Goal: Task Accomplishment & Management: Manage account settings

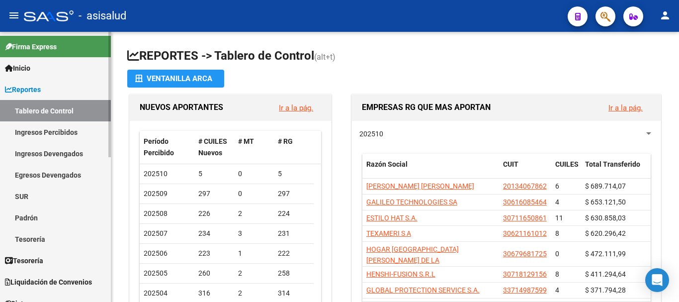
click at [28, 89] on span "Reportes" at bounding box center [23, 89] width 36 height 11
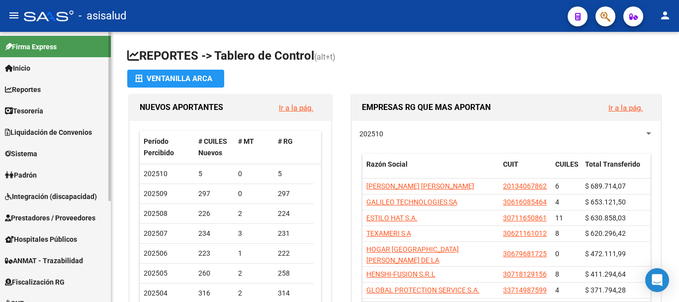
click at [34, 176] on span "Padrón" at bounding box center [21, 175] width 32 height 11
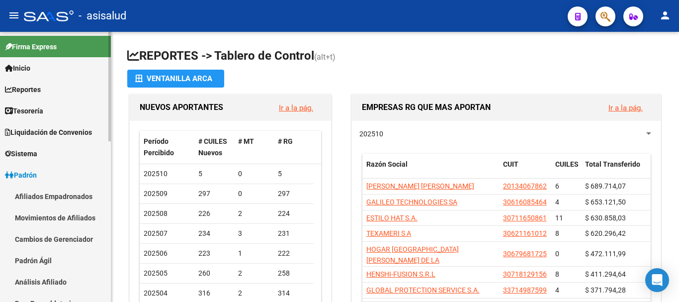
click at [45, 282] on link "Análisis Afiliado" at bounding box center [55, 281] width 111 height 21
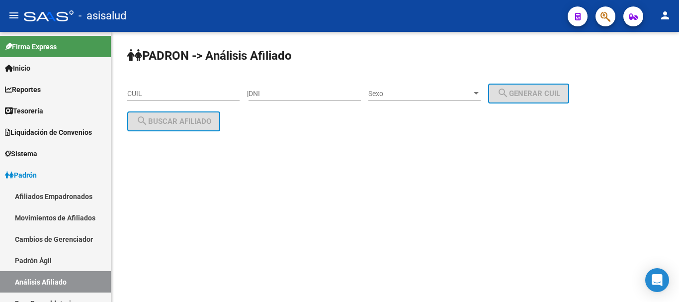
click at [167, 87] on div "CUIL" at bounding box center [183, 91] width 112 height 20
paste input "20-39213672-0"
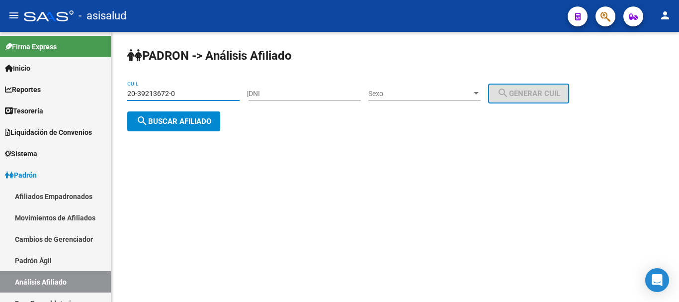
type input "20-39213672-0"
click at [161, 124] on span "search Buscar afiliado" at bounding box center [173, 121] width 75 height 9
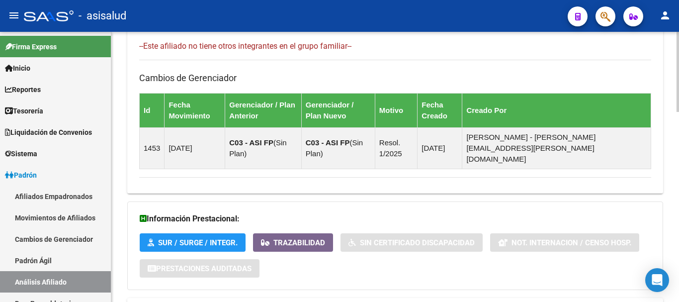
scroll to position [640, 0]
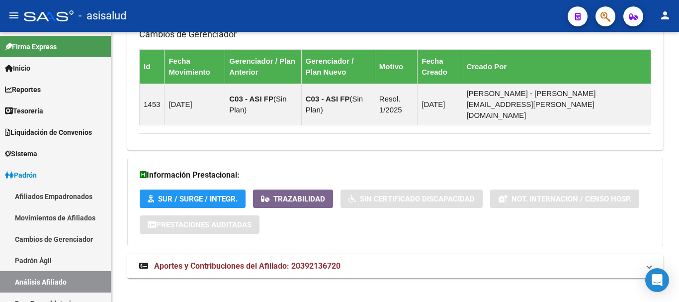
click at [291, 261] on span "Aportes y Contribuciones del Afiliado: 20392136720" at bounding box center [247, 265] width 186 height 9
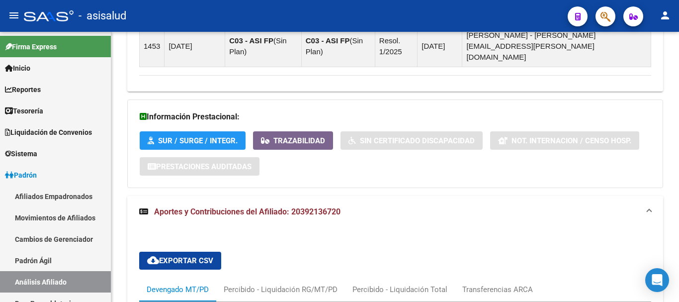
scroll to position [897, 0]
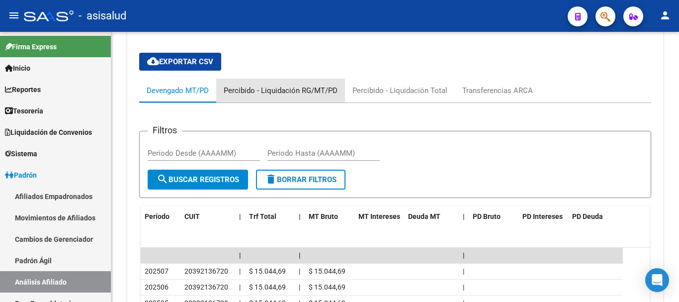
click at [246, 85] on div "Percibido - Liquidación RG/MT/PD" at bounding box center [281, 90] width 114 height 11
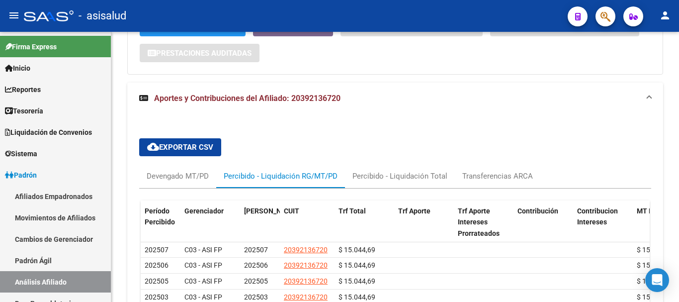
scroll to position [858, 0]
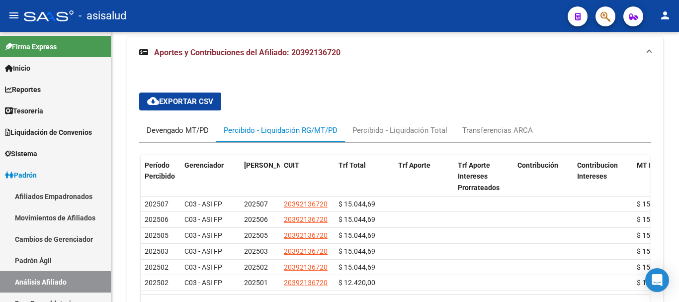
click at [167, 125] on div "Devengado MT/PD" at bounding box center [178, 130] width 62 height 11
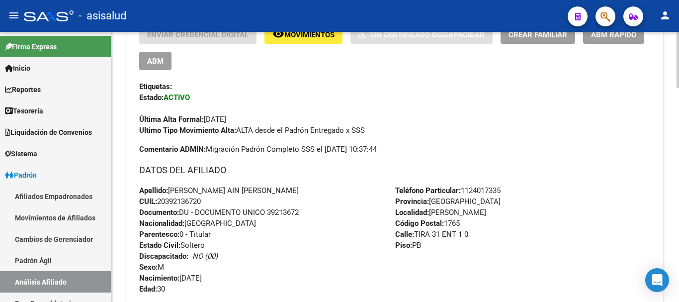
scroll to position [12, 0]
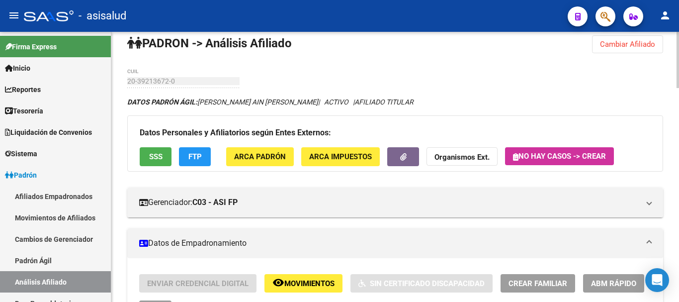
click at [626, 49] on button "Cambiar Afiliado" at bounding box center [627, 44] width 71 height 18
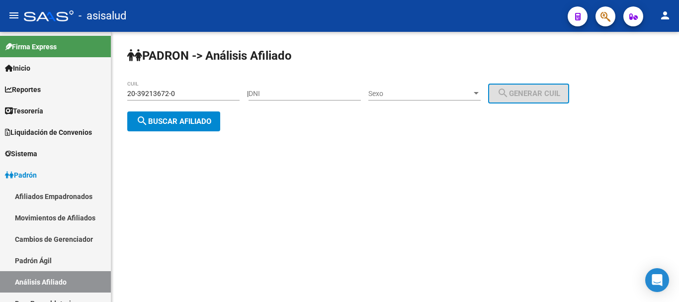
scroll to position [0, 0]
drag, startPoint x: 176, startPoint y: 92, endPoint x: 96, endPoint y: 95, distance: 79.6
click at [96, 95] on mat-sidenav-container "Firma Express Inicio Calendario SSS Instructivos Contacto OS Reportes Tablero d…" at bounding box center [339, 167] width 679 height 270
click at [157, 117] on span "search Buscar afiliado" at bounding box center [173, 121] width 75 height 9
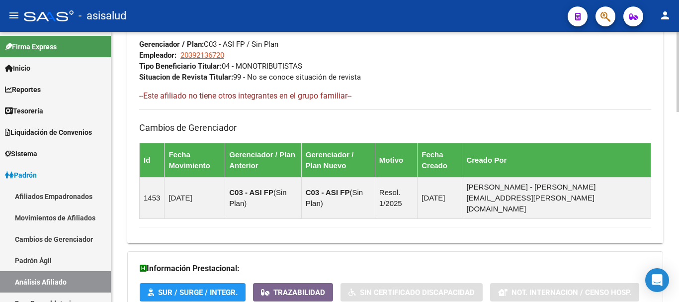
scroll to position [640, 0]
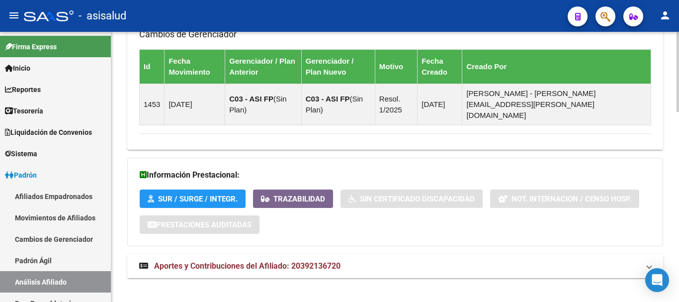
click at [314, 261] on span "Aportes y Contribuciones del Afiliado: 20392136720" at bounding box center [247, 265] width 186 height 9
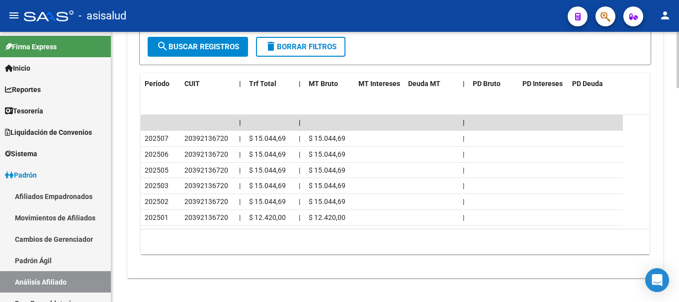
scroll to position [931, 0]
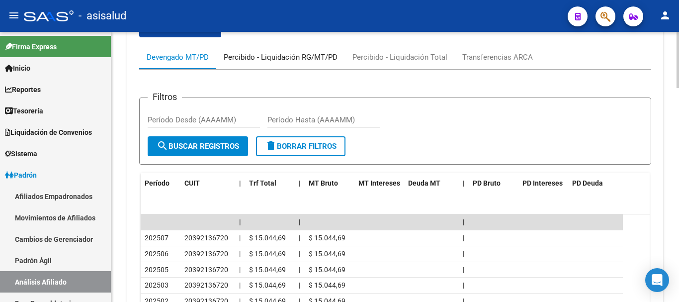
click at [267, 53] on div "Percibido - Liquidación RG/MT/PD" at bounding box center [280, 57] width 129 height 24
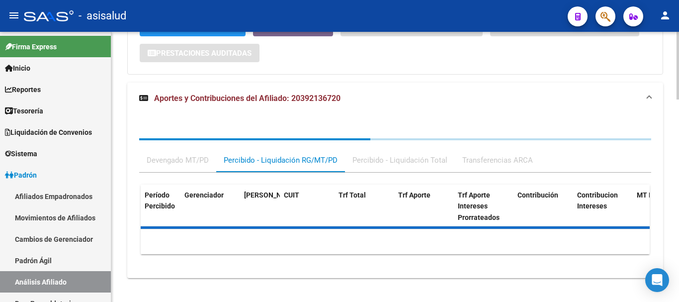
scroll to position [930, 0]
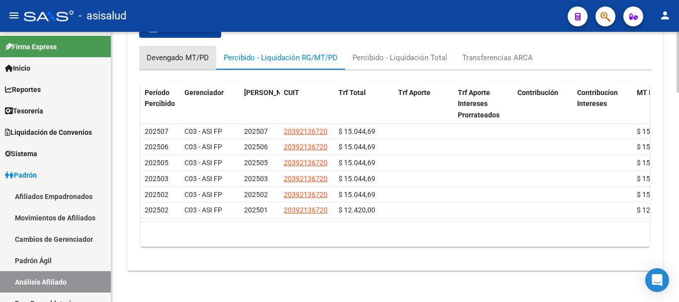
click at [162, 52] on div "Devengado MT/PD" at bounding box center [178, 57] width 62 height 11
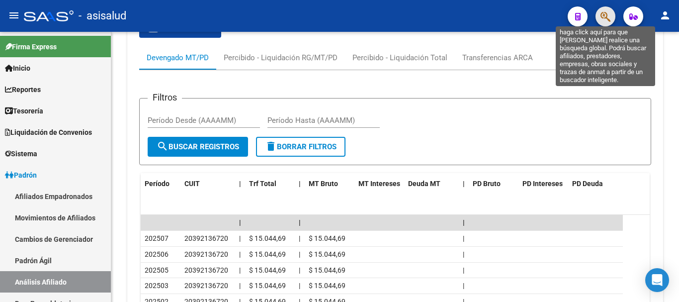
click at [601, 16] on icon "button" at bounding box center [606, 16] width 10 height 11
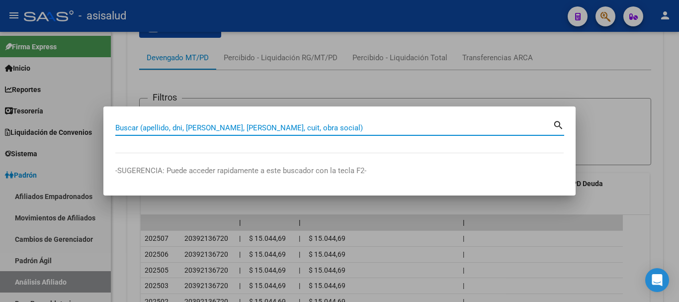
paste input "41987996"
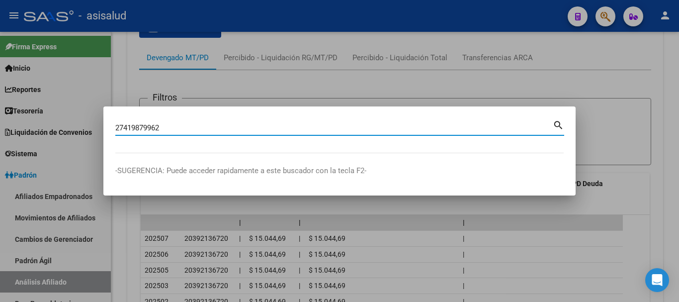
type input "27419879962"
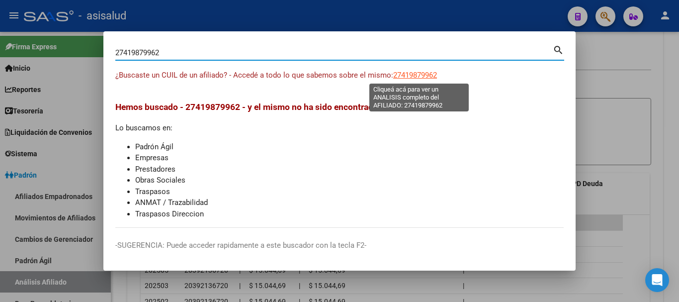
click at [420, 76] on span "27419879962" at bounding box center [415, 75] width 44 height 9
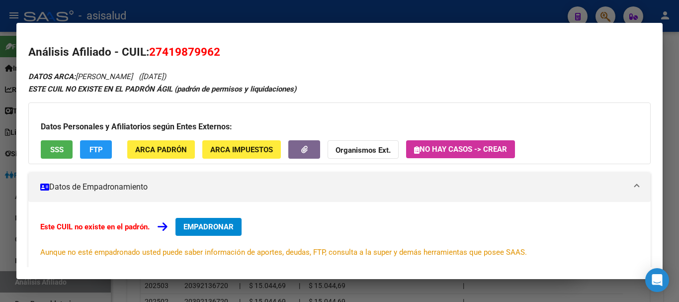
click at [94, 145] on span "FTP" at bounding box center [95, 149] width 13 height 9
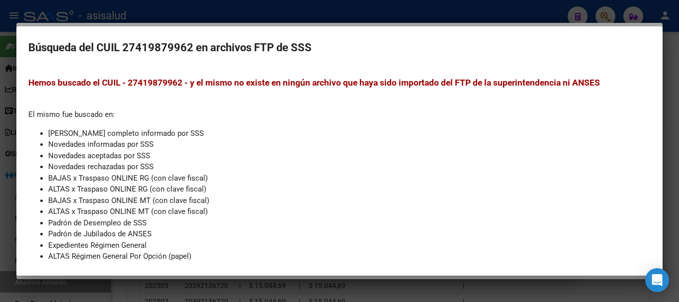
click at [285, 23] on div at bounding box center [339, 151] width 679 height 302
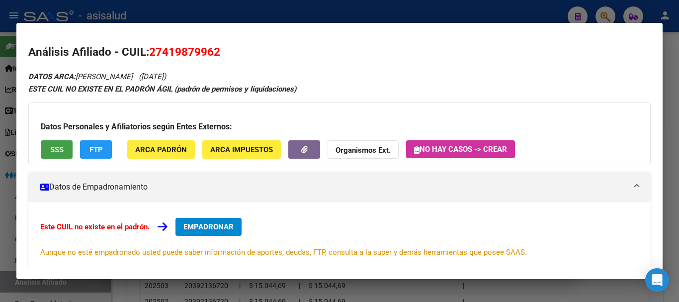
click at [58, 150] on span "SSS" at bounding box center [56, 149] width 13 height 9
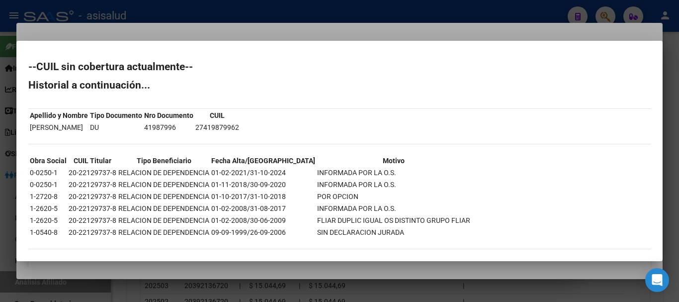
click at [337, 27] on div at bounding box center [339, 151] width 679 height 302
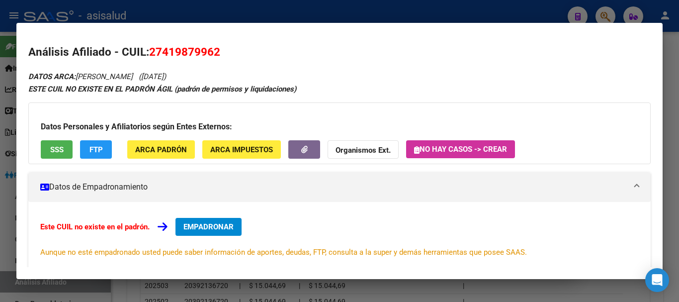
click at [165, 153] on span "ARCA Padrón" at bounding box center [161, 149] width 52 height 9
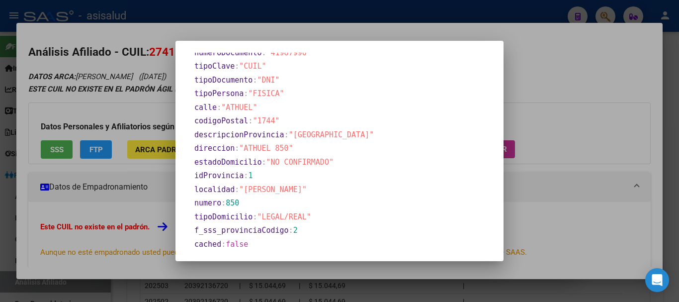
scroll to position [251, 0]
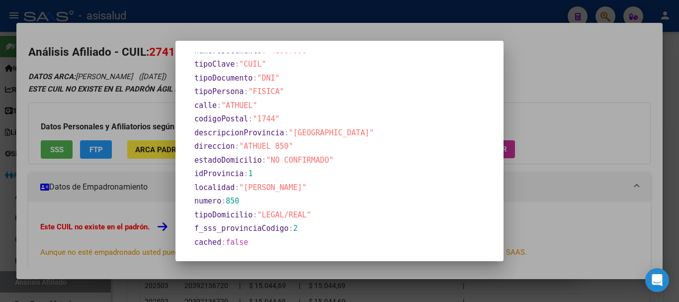
click at [137, 93] on div at bounding box center [339, 151] width 679 height 302
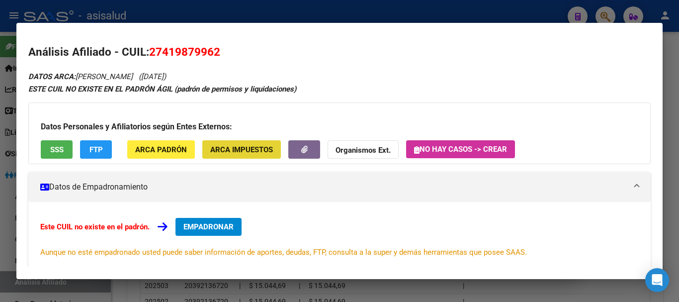
click at [253, 153] on span "ARCA Impuestos" at bounding box center [241, 149] width 63 height 9
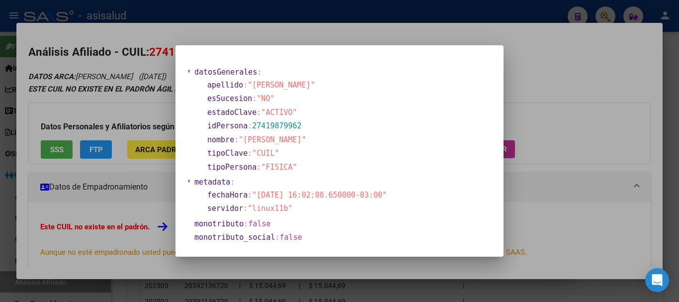
click at [566, 81] on div at bounding box center [339, 151] width 679 height 302
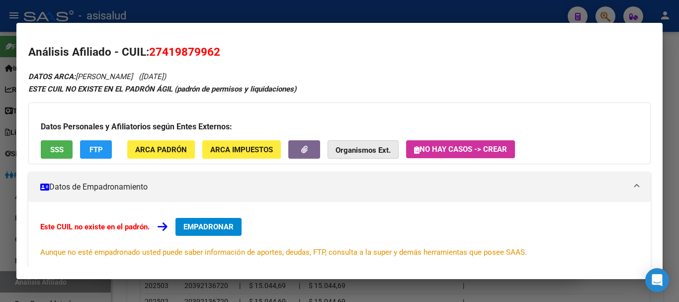
click at [370, 152] on strong "Organismos Ext." at bounding box center [363, 150] width 55 height 9
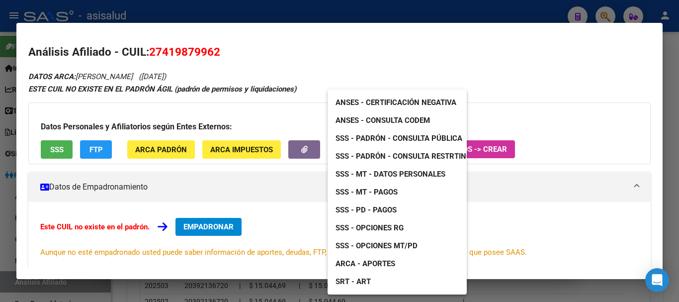
click at [549, 107] on div at bounding box center [339, 151] width 679 height 302
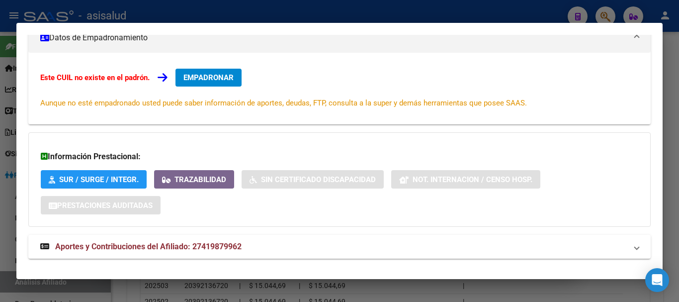
scroll to position [163, 0]
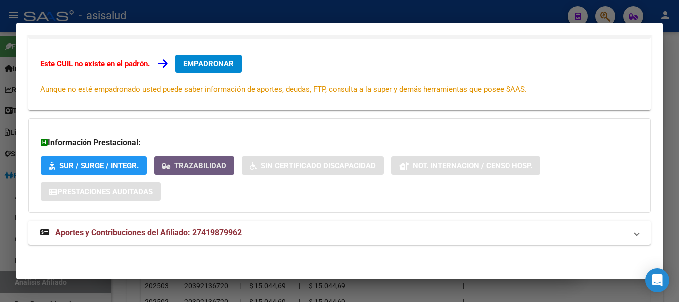
click at [198, 164] on span "Trazabilidad" at bounding box center [201, 165] width 52 height 9
click at [106, 164] on span "SUR / SURGE / INTEGR." at bounding box center [99, 165] width 80 height 9
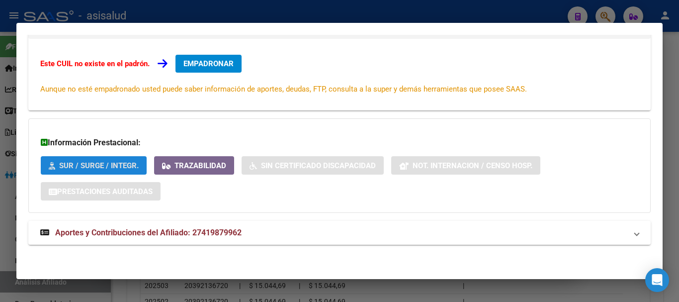
click at [193, 15] on div at bounding box center [339, 151] width 679 height 302
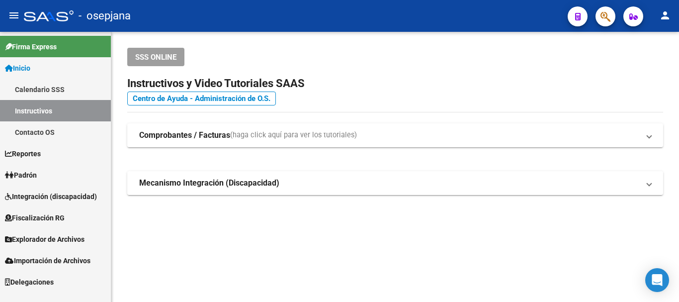
click at [12, 181] on link "Padrón" at bounding box center [55, 174] width 111 height 21
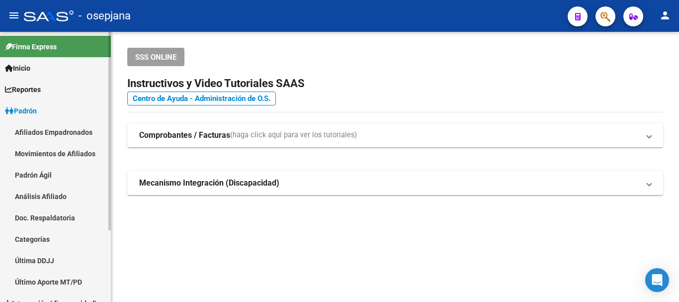
scroll to position [97, 0]
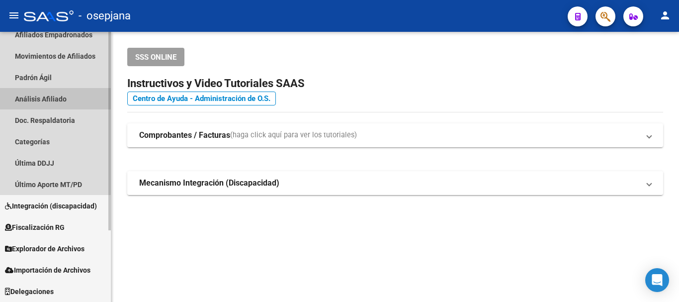
click at [47, 96] on link "Análisis Afiliado" at bounding box center [55, 98] width 111 height 21
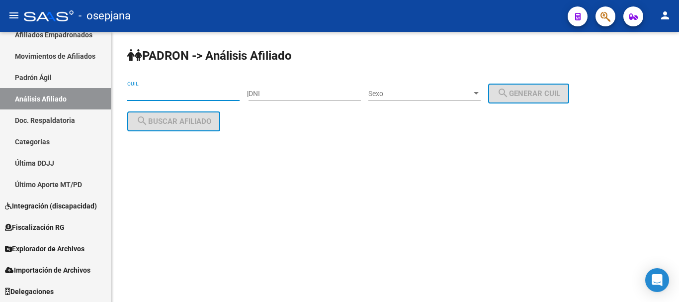
click at [163, 91] on input "CUIL" at bounding box center [183, 93] width 112 height 8
paste input "20-38944728-6"
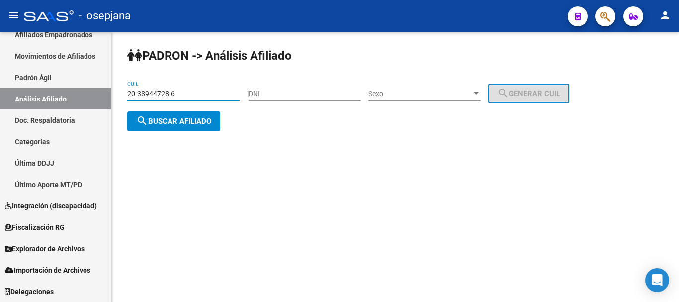
type input "20-38944728-6"
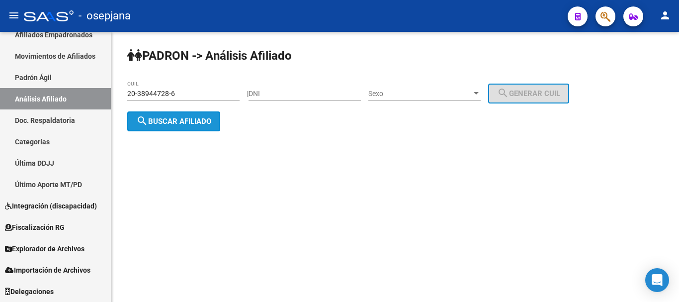
click at [163, 124] on span "search Buscar afiliado" at bounding box center [173, 121] width 75 height 9
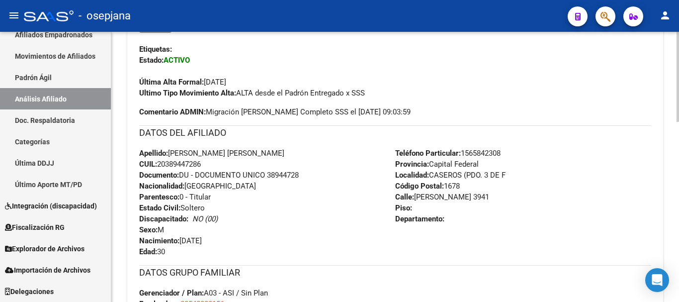
scroll to position [542, 0]
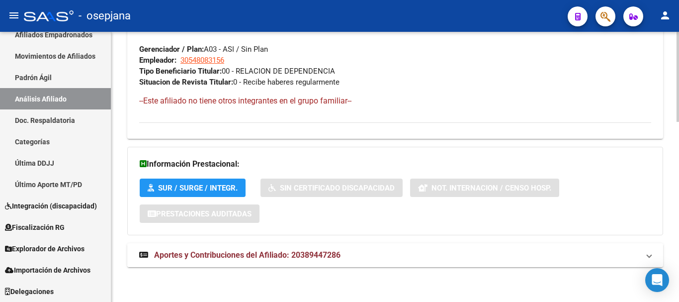
click at [314, 259] on span "Aportes y Contribuciones del Afiliado: 20389447286" at bounding box center [247, 254] width 186 height 9
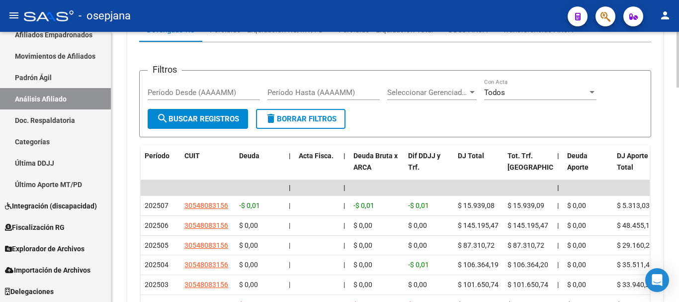
scroll to position [898, 0]
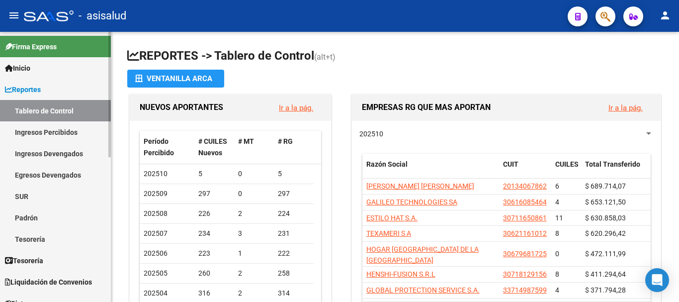
click at [38, 88] on span "Reportes" at bounding box center [23, 89] width 36 height 11
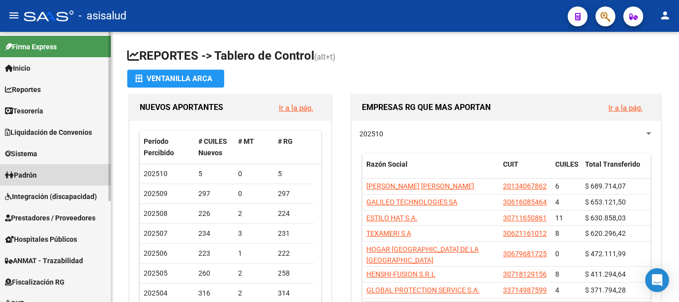
click at [31, 175] on span "Padrón" at bounding box center [21, 175] width 32 height 11
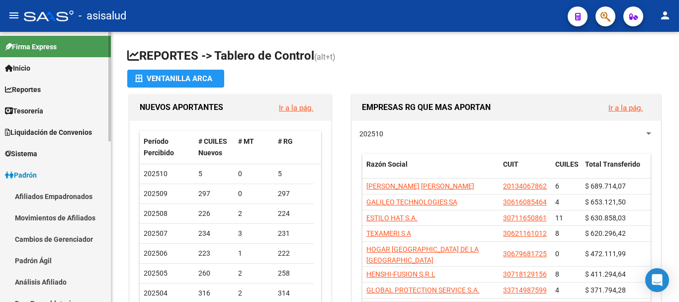
click at [40, 276] on link "Análisis Afiliado" at bounding box center [55, 281] width 111 height 21
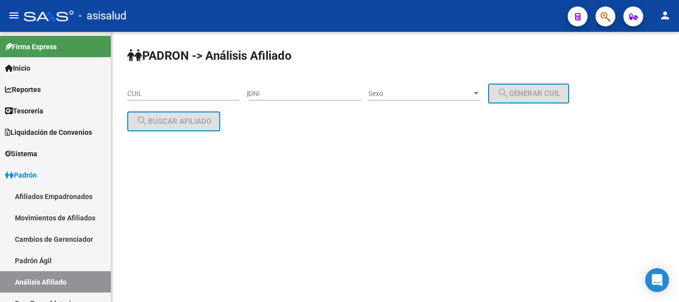
click at [147, 86] on div "CUIL" at bounding box center [183, 91] width 112 height 20
paste input "27-30888787-7"
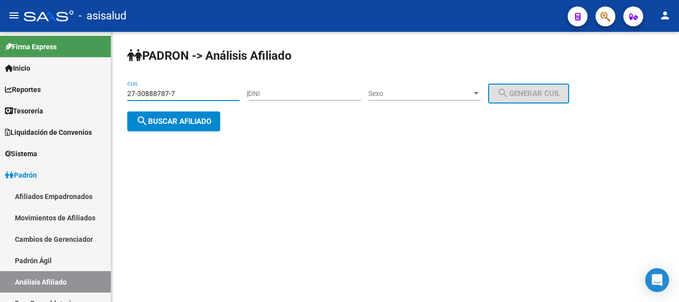
type input "27-30888787-7"
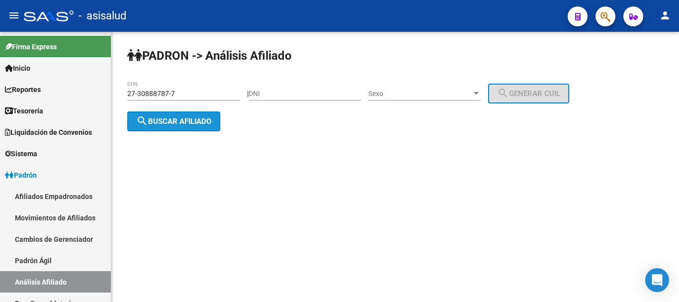
click at [150, 115] on button "search Buscar afiliado" at bounding box center [173, 121] width 93 height 20
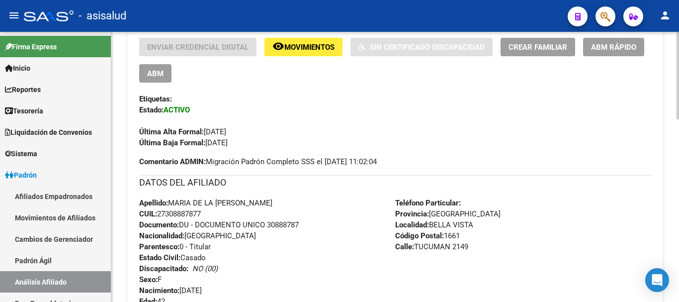
scroll to position [561, 0]
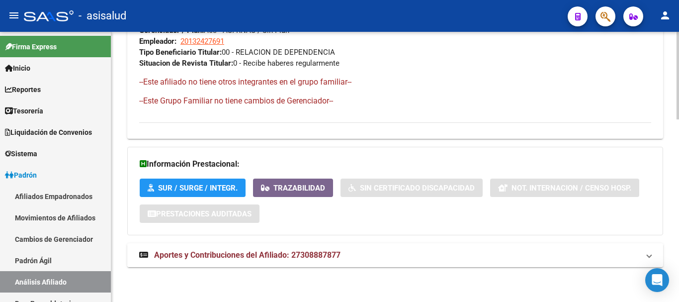
click at [280, 254] on span "Aportes y Contribuciones del Afiliado: 27308887877" at bounding box center [247, 254] width 186 height 9
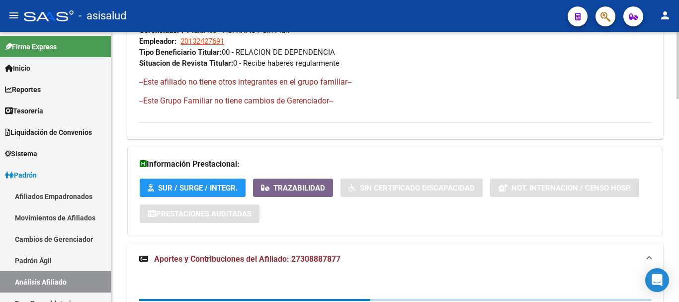
scroll to position [809, 0]
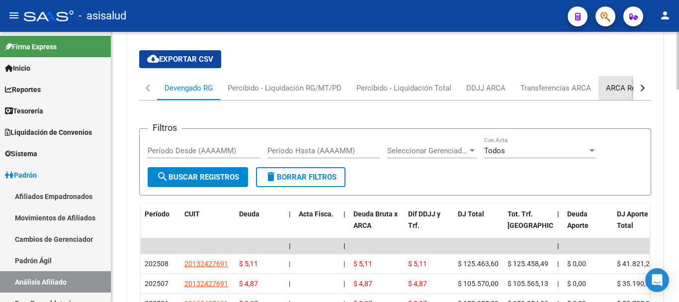
click at [615, 89] on div "ARCA Relaciones Laborales" at bounding box center [652, 88] width 93 height 11
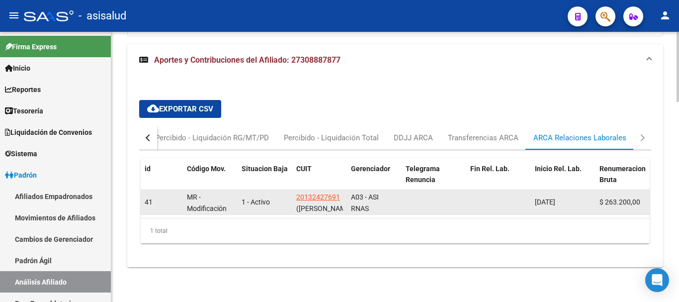
scroll to position [24, 0]
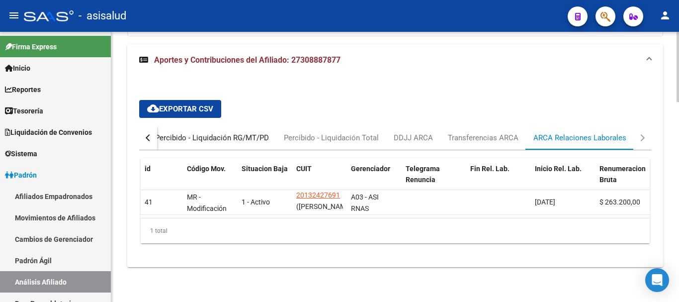
click at [175, 132] on div "Percibido - Liquidación RG/MT/PD" at bounding box center [212, 137] width 114 height 11
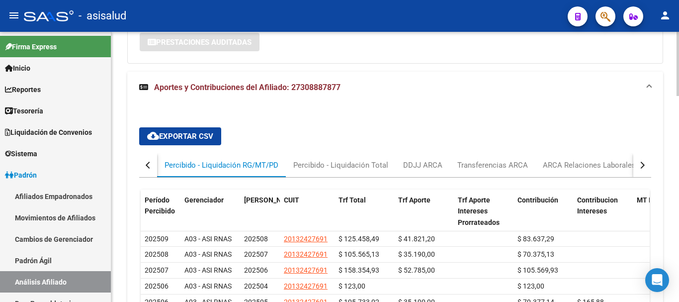
scroll to position [764, 0]
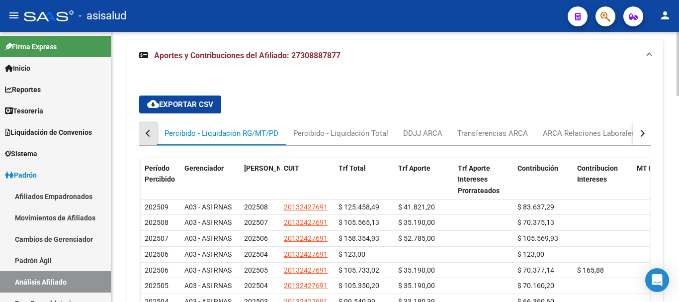
click at [152, 134] on div "button" at bounding box center [149, 133] width 7 height 7
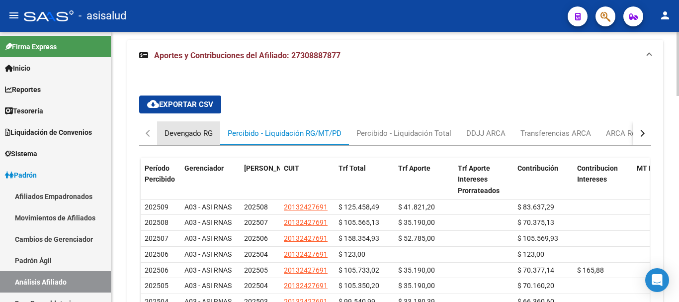
click at [185, 136] on div "Devengado RG" at bounding box center [189, 133] width 48 height 11
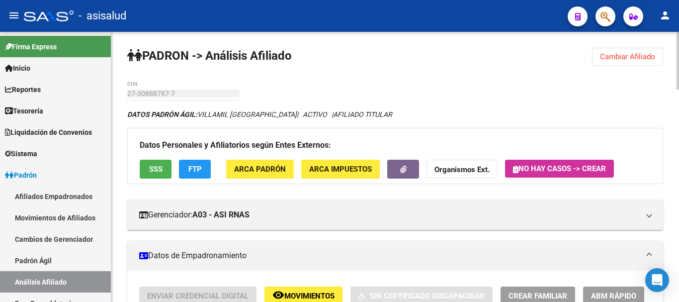
scroll to position [50, 0]
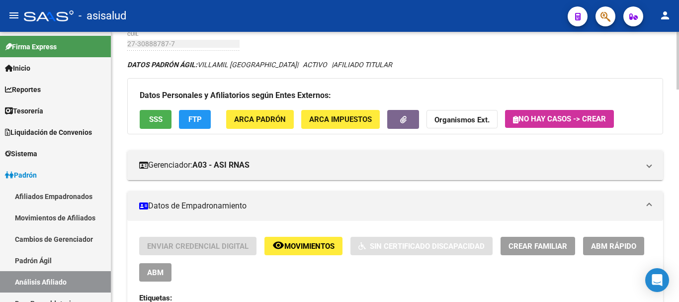
click at [606, 244] on span "ABM Rápido" at bounding box center [613, 246] width 45 height 9
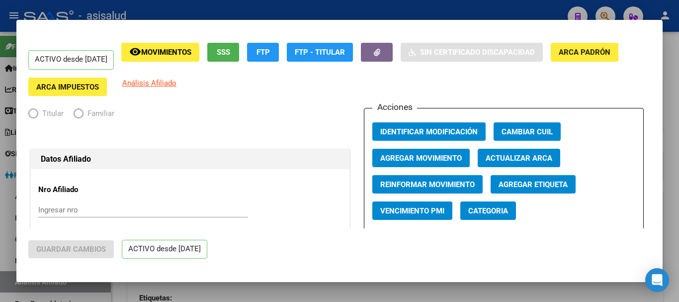
radio input "true"
type input "20-13242769-1"
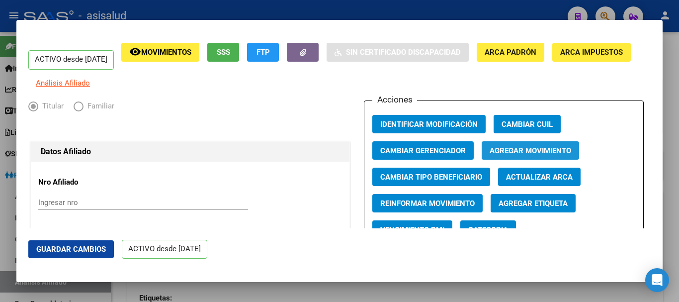
click at [533, 155] on span "Agregar Movimiento" at bounding box center [531, 150] width 82 height 9
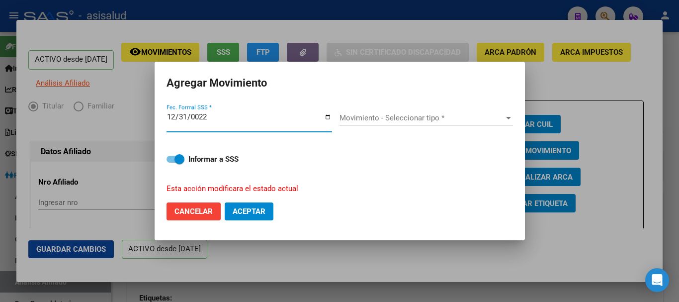
type input "0225-12-31"
type input "2025-12-31"
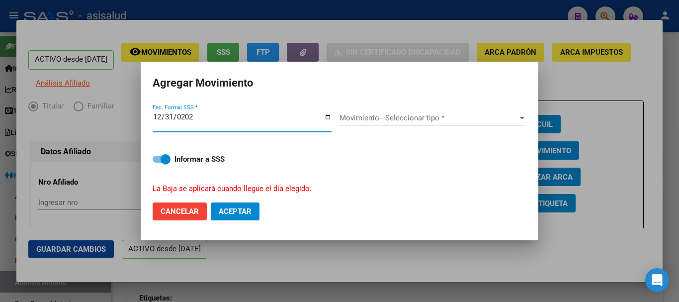
click at [445, 121] on span "Movimiento - Seleccionar tipo *" at bounding box center [429, 117] width 178 height 9
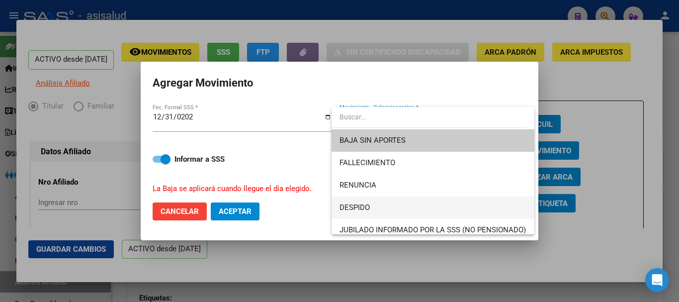
click at [369, 202] on span "DESPIDO" at bounding box center [433, 207] width 187 height 22
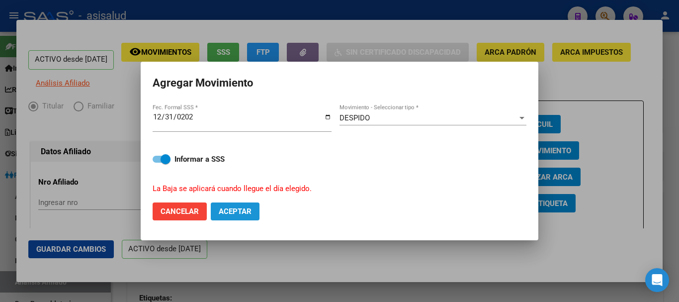
click at [244, 204] on button "Aceptar" at bounding box center [235, 211] width 49 height 18
checkbox input "false"
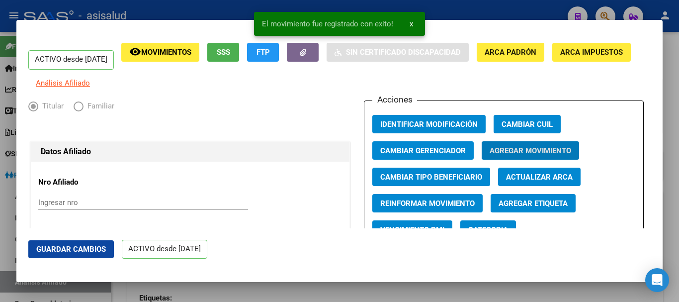
click at [82, 247] on span "Guardar Cambios" at bounding box center [71, 249] width 70 height 9
click at [674, 110] on div at bounding box center [339, 151] width 679 height 302
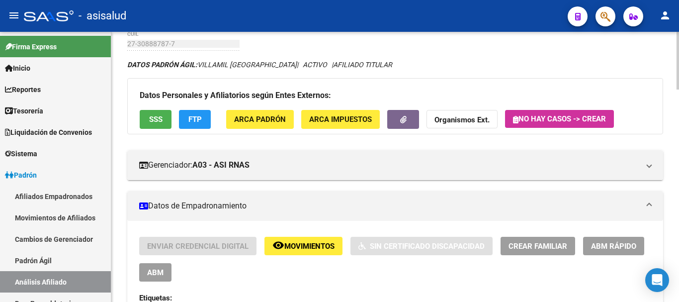
scroll to position [0, 0]
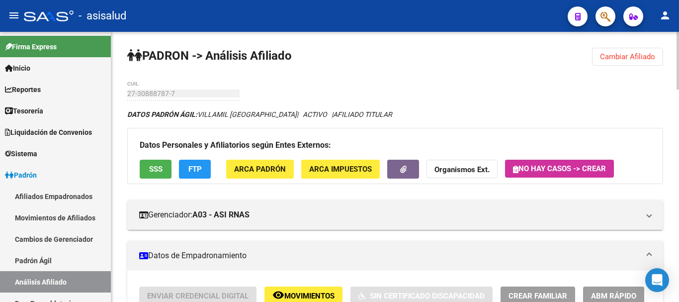
click at [633, 57] on span "Cambiar Afiliado" at bounding box center [627, 56] width 55 height 9
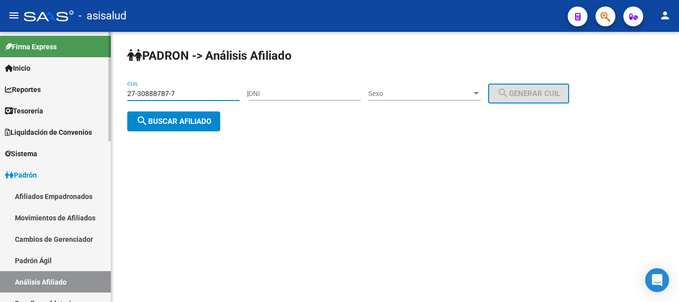
drag, startPoint x: 194, startPoint y: 95, endPoint x: 106, endPoint y: 95, distance: 87.5
click at [106, 95] on mat-sidenav-container "Firma Express Inicio Calendario SSS Instructivos Contacto OS Reportes Tablero d…" at bounding box center [339, 167] width 679 height 270
paste input "0-28908522-0"
type input "20-28908522-0"
click at [158, 118] on span "search Buscar afiliado" at bounding box center [173, 121] width 75 height 9
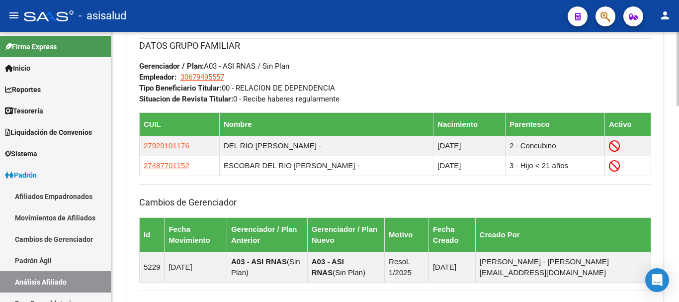
scroll to position [715, 0]
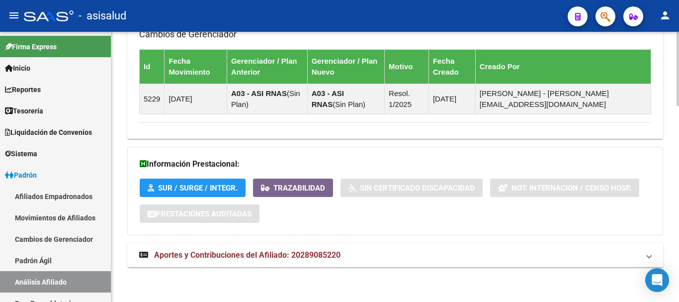
click at [246, 256] on span "Aportes y Contribuciones del Afiliado: 20289085220" at bounding box center [247, 254] width 186 height 9
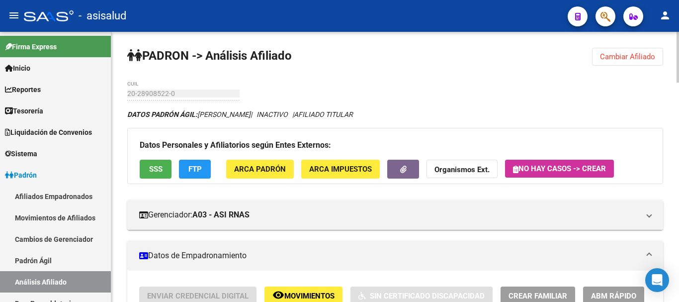
scroll to position [149, 0]
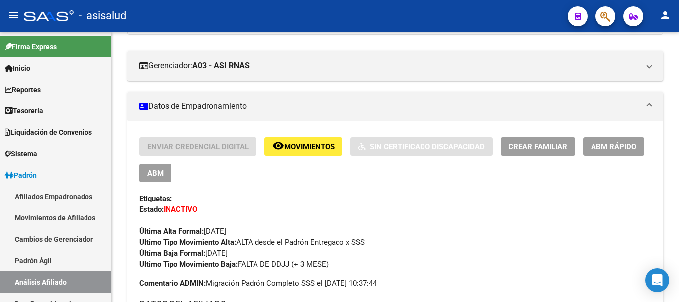
drag, startPoint x: 160, startPoint y: 172, endPoint x: 310, endPoint y: 172, distance: 150.2
click at [161, 172] on span "ABM" at bounding box center [155, 173] width 16 height 9
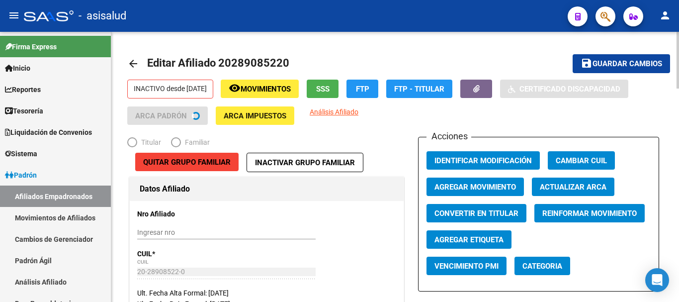
radio input "true"
type input "30-67949555-7"
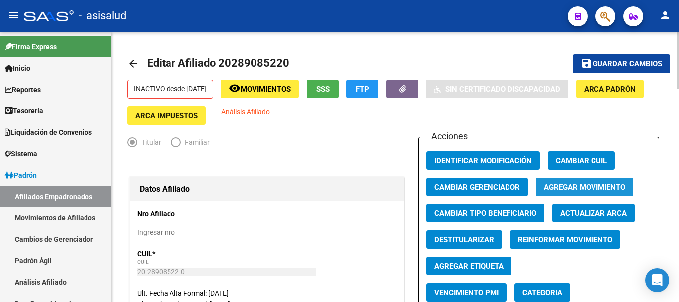
click at [591, 183] on span "Agregar Movimiento" at bounding box center [585, 186] width 82 height 9
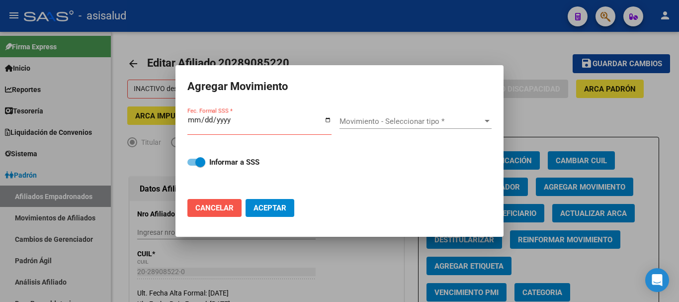
click at [205, 207] on span "Cancelar" at bounding box center [214, 207] width 38 height 9
checkbox input "false"
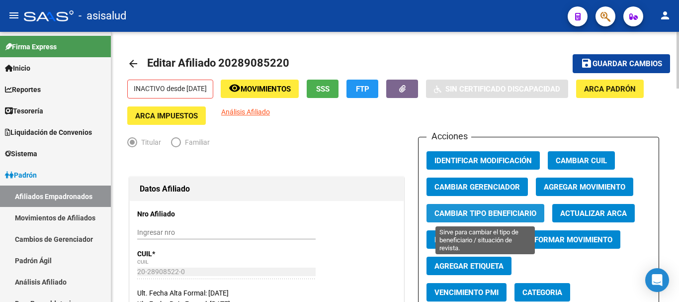
click at [511, 212] on span "Cambiar Tipo Beneficiario" at bounding box center [486, 213] width 102 height 9
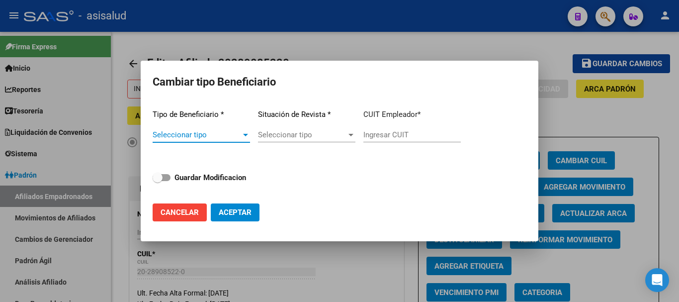
click at [197, 132] on span "Seleccionar tipo" at bounding box center [197, 134] width 89 height 9
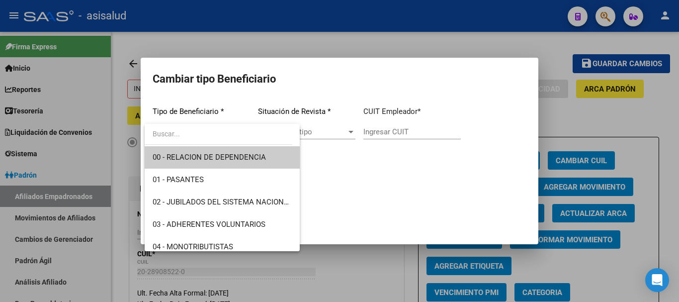
click at [197, 155] on span "00 - RELACION DE DEPENDENCIA" at bounding box center [209, 157] width 113 height 9
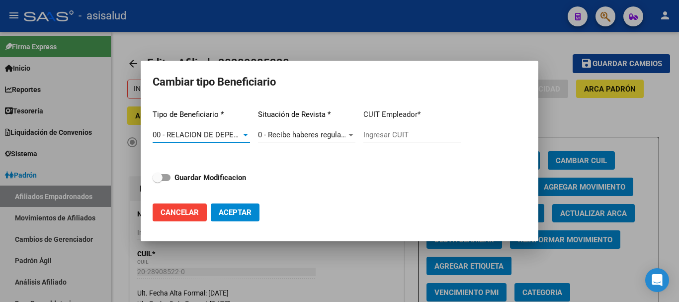
type input "30-67949555-7"
click at [168, 177] on span at bounding box center [162, 177] width 18 height 7
click at [158, 181] on input "Guardar Modificacion" at bounding box center [157, 181] width 0 height 0
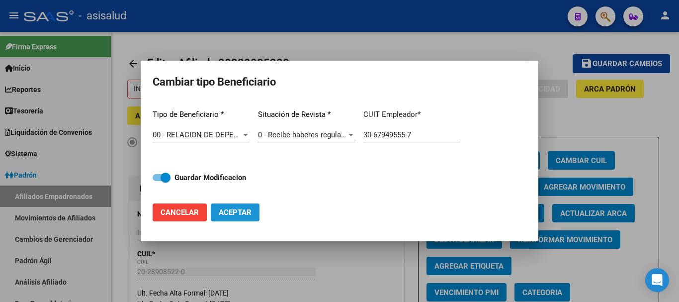
click at [241, 214] on span "Aceptar" at bounding box center [235, 212] width 33 height 9
checkbox input "false"
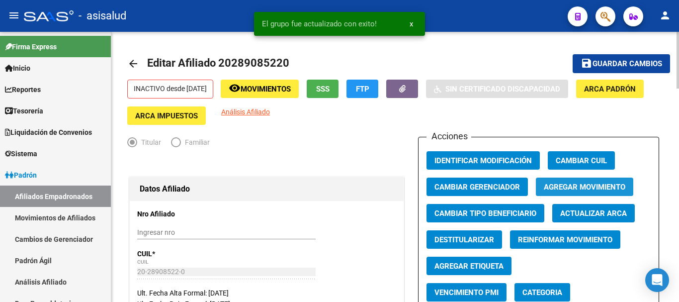
click at [604, 190] on span "Agregar Movimiento" at bounding box center [585, 186] width 82 height 9
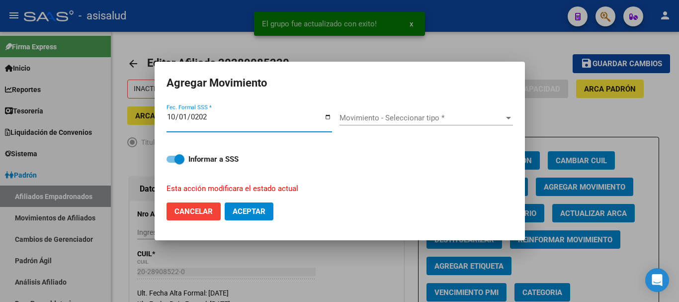
type input "2025-10-01"
click at [405, 118] on span "Movimiento - Seleccionar tipo *" at bounding box center [422, 117] width 165 height 9
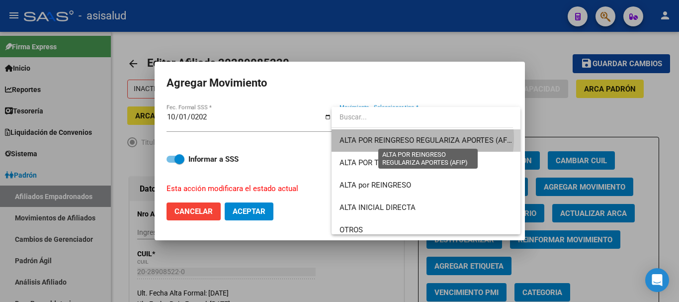
click at [417, 138] on span "ALTA POR REINGRESO REGULARIZA APORTES (AFIP)" at bounding box center [428, 140] width 177 height 9
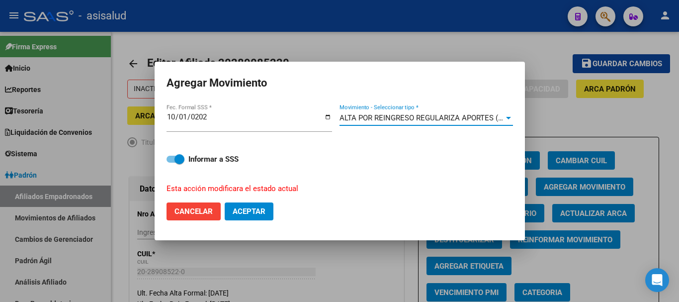
click at [258, 209] on span "Aceptar" at bounding box center [249, 211] width 33 height 9
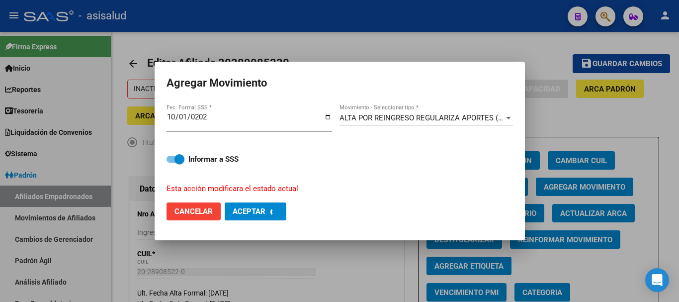
checkbox input "false"
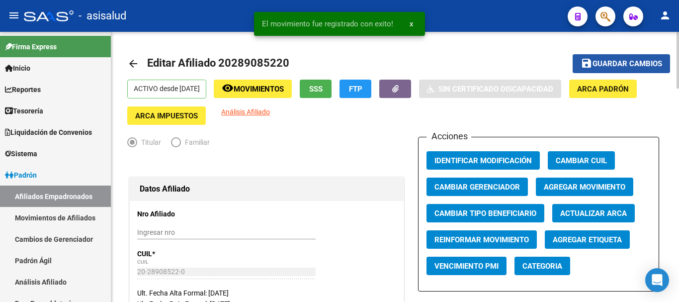
click at [627, 64] on span "Guardar cambios" at bounding box center [628, 64] width 70 height 9
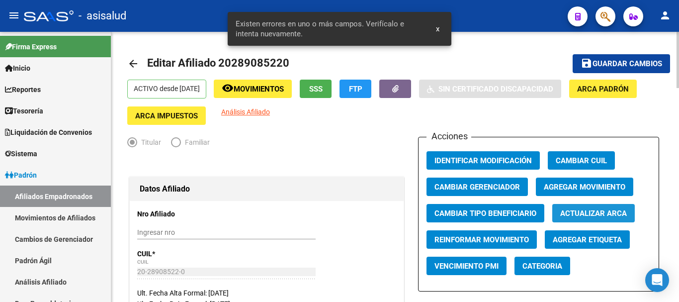
click at [610, 217] on span "Actualizar ARCA" at bounding box center [593, 213] width 67 height 9
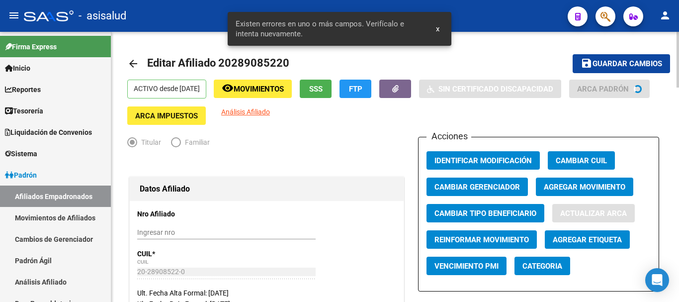
type input "ESCOBAR GUSTAVO HERNAN"
type input "JOSE CLEMENTE P"
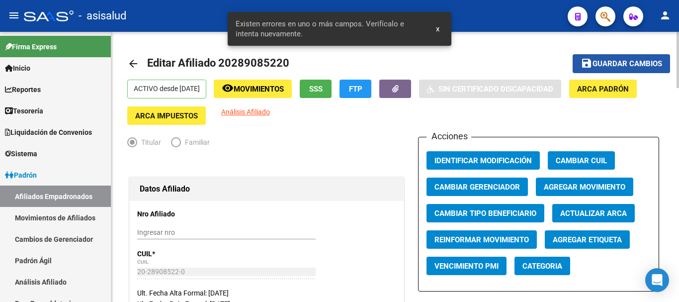
click at [617, 63] on span "Guardar cambios" at bounding box center [628, 64] width 70 height 9
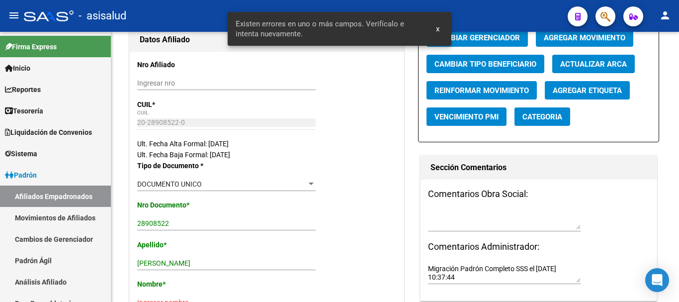
scroll to position [199, 0]
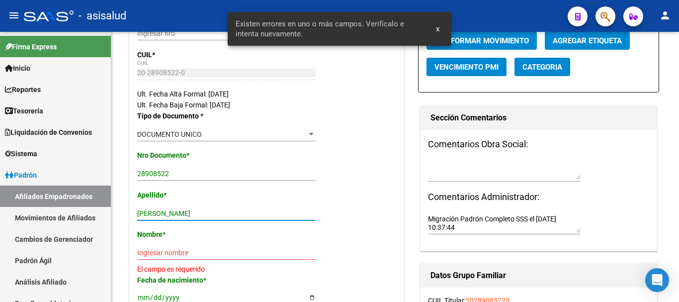
drag, startPoint x: 168, startPoint y: 214, endPoint x: 248, endPoint y: 215, distance: 79.6
click at [248, 215] on input "ESCOBAR GUSTAVO HERNAN" at bounding box center [226, 213] width 178 height 8
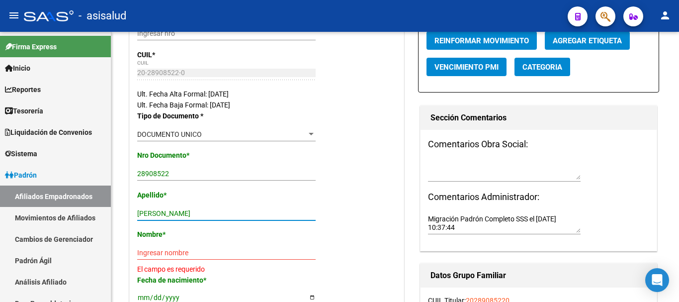
type input "ESCOBAR"
click at [149, 250] on input "Ingresar nombre" at bounding box center [226, 253] width 178 height 8
paste input "GUSTAVO HERNAN"
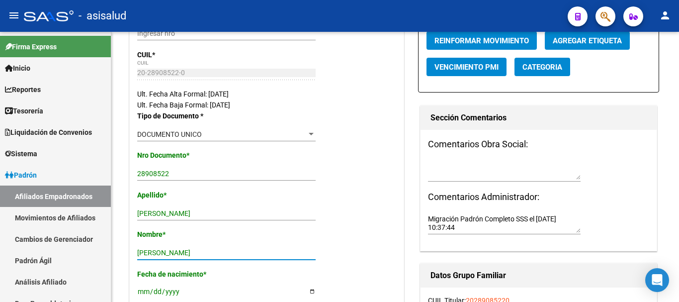
click at [140, 252] on input "GUSTAVO HERNAN" at bounding box center [226, 253] width 178 height 8
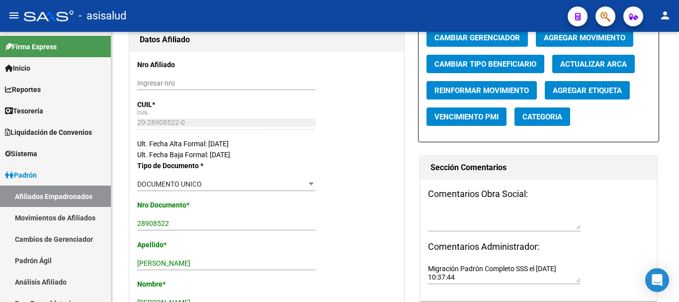
scroll to position [0, 0]
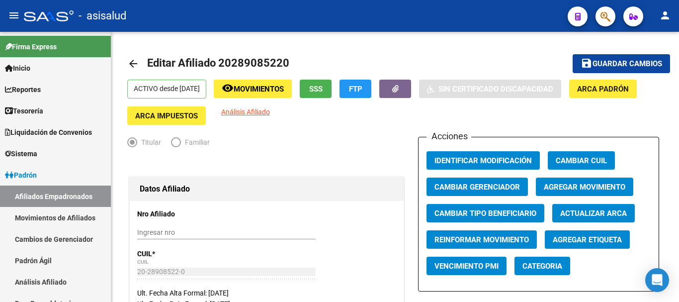
type input "GUSTAVO HERNAN"
click at [615, 61] on span "Guardar cambios" at bounding box center [628, 64] width 70 height 9
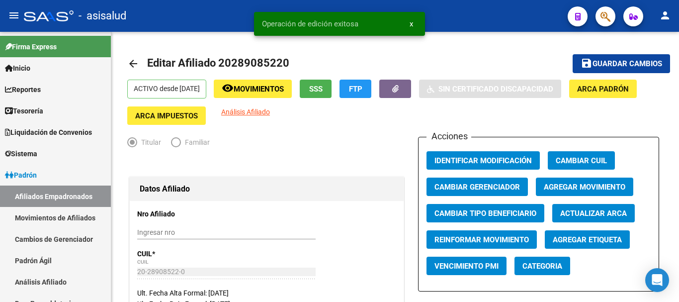
click at [131, 62] on mat-icon "arrow_back" at bounding box center [133, 64] width 12 height 12
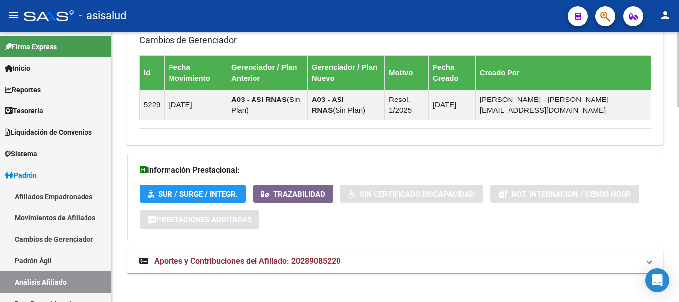
scroll to position [702, 0]
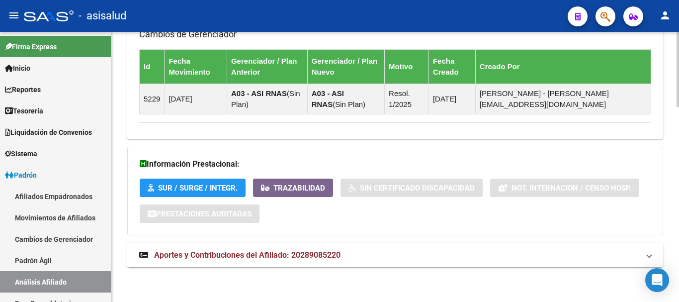
click at [241, 250] on span "Aportes y Contribuciones del Afiliado: 20289085220" at bounding box center [247, 254] width 186 height 9
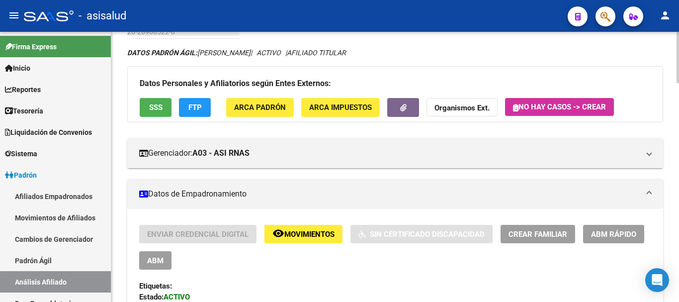
scroll to position [0, 0]
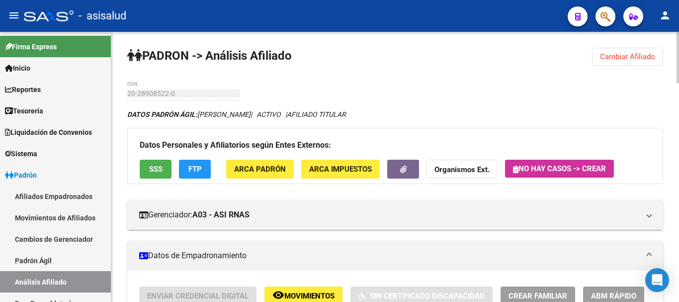
click at [641, 57] on span "Cambiar Afiliado" at bounding box center [627, 56] width 55 height 9
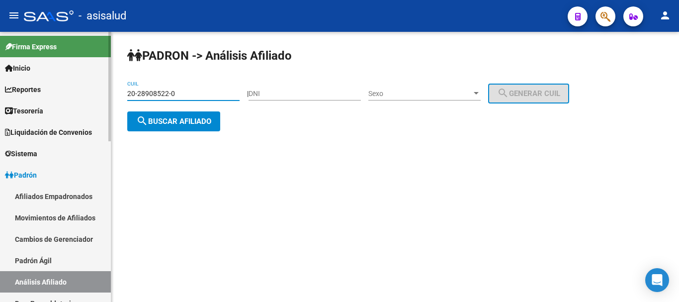
drag, startPoint x: 185, startPoint y: 95, endPoint x: 105, endPoint y: 89, distance: 80.3
click at [105, 89] on mat-sidenav-container "Firma Express Inicio Calendario SSS Instructivos Contacto OS Reportes Tablero d…" at bounding box center [339, 167] width 679 height 270
paste input "3921367"
type input "20-39213672-0"
click at [170, 123] on span "search Buscar afiliado" at bounding box center [173, 121] width 75 height 9
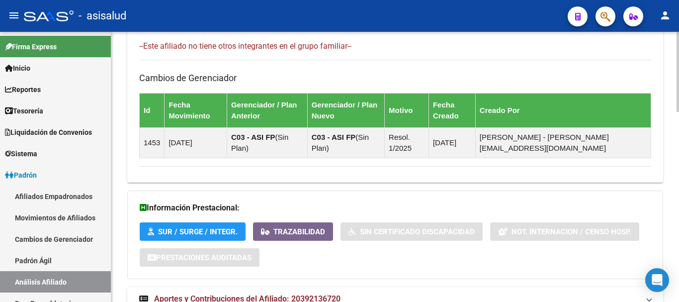
scroll to position [640, 0]
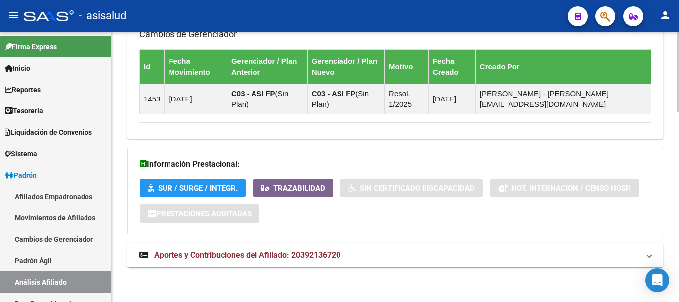
click at [312, 254] on span "Aportes y Contribuciones del Afiliado: 20392136720" at bounding box center [247, 254] width 186 height 9
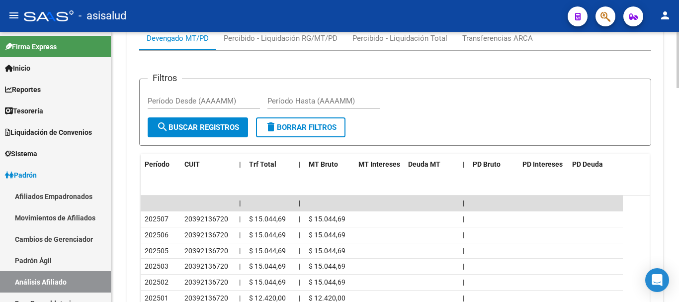
scroll to position [1030, 0]
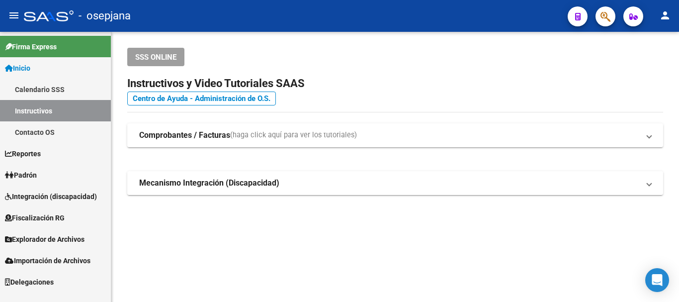
click at [32, 171] on span "Padrón" at bounding box center [21, 175] width 32 height 11
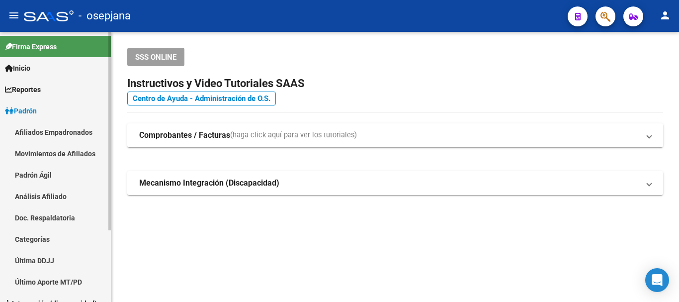
click at [35, 200] on link "Análisis Afiliado" at bounding box center [55, 195] width 111 height 21
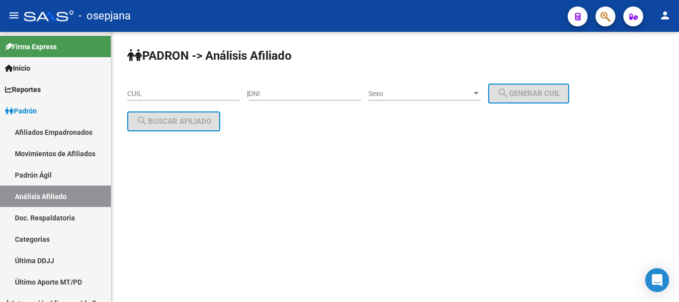
click at [158, 80] on div "PADRON -> Análisis Afiliado CUIL | DNI Sexo Sexo search Generar CUIL search Bus…" at bounding box center [395, 97] width 568 height 131
click at [157, 94] on input "CUIL" at bounding box center [183, 93] width 112 height 8
paste input "20-32560110-9"
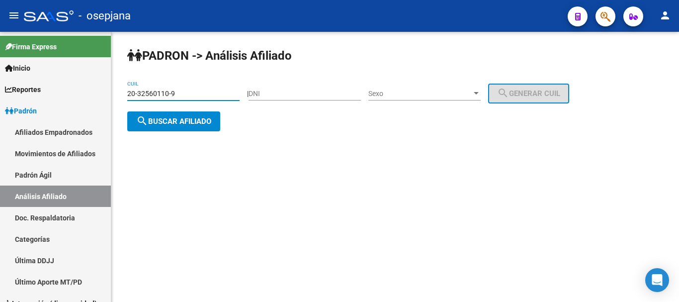
type input "20-32560110-9"
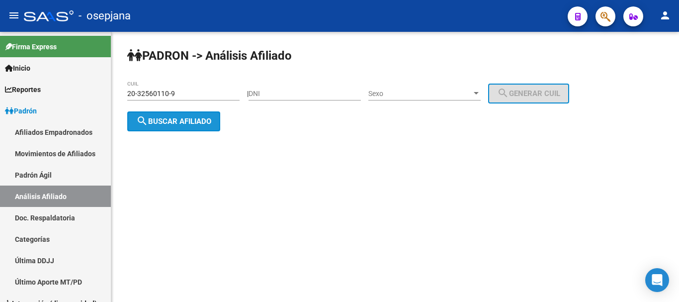
click at [154, 122] on span "search Buscar afiliado" at bounding box center [173, 121] width 75 height 9
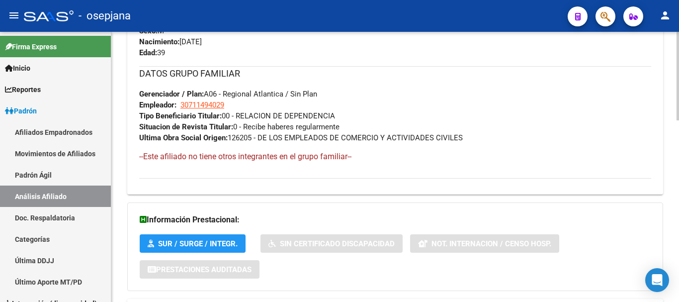
scroll to position [553, 0]
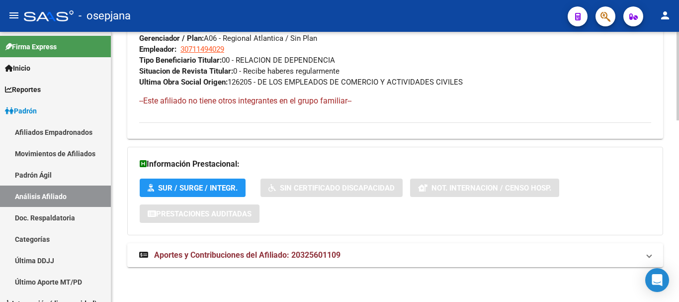
click at [282, 260] on strong "Aportes y Contribuciones del Afiliado: 20325601109" at bounding box center [239, 255] width 201 height 11
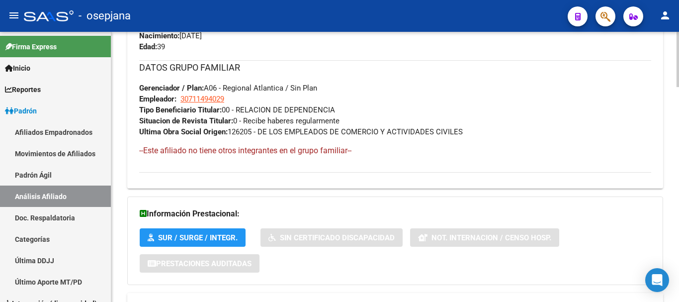
scroll to position [155, 0]
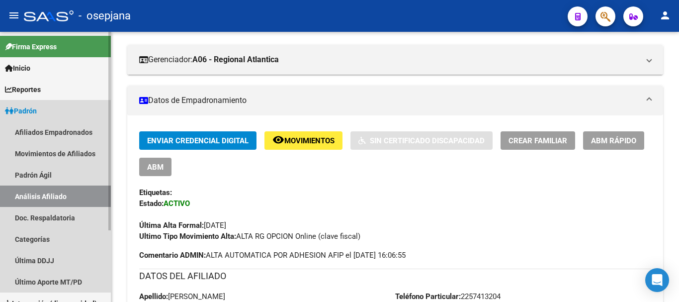
click at [22, 111] on span "Padrón" at bounding box center [21, 110] width 32 height 11
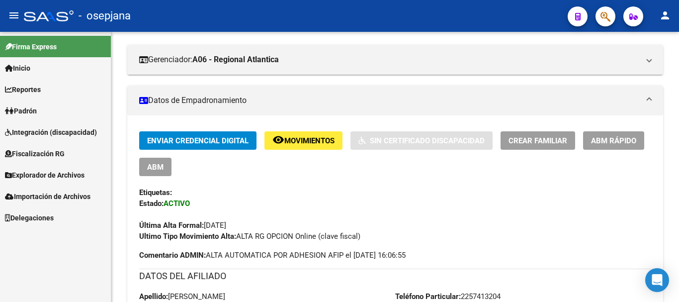
click at [39, 175] on span "Explorador de Archivos" at bounding box center [45, 175] width 80 height 11
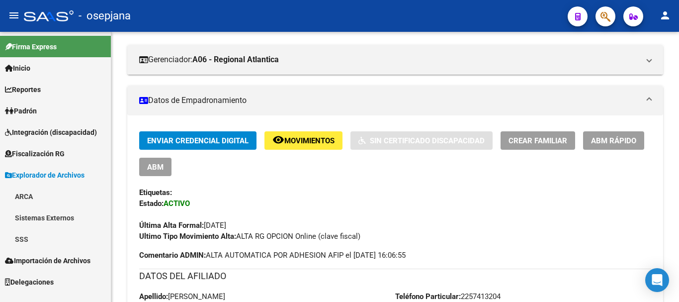
click at [20, 238] on link "SSS" at bounding box center [55, 238] width 111 height 21
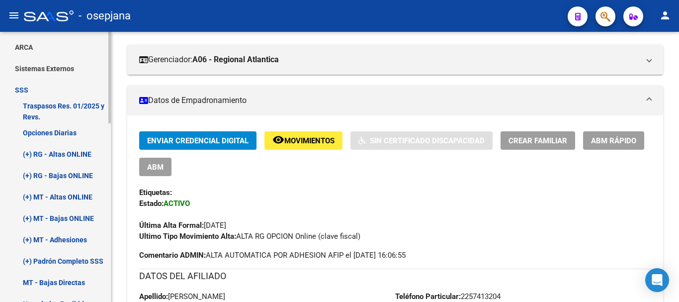
scroll to position [199, 0]
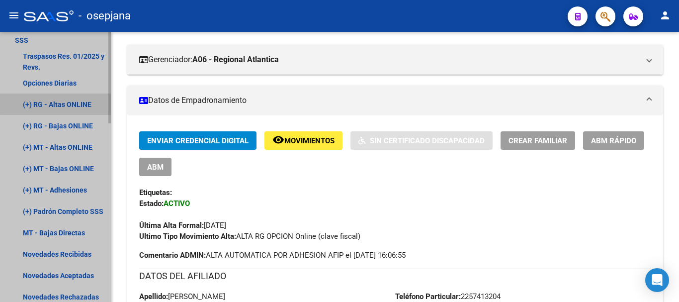
click at [72, 102] on link "(+) RG - Altas ONLINE" at bounding box center [55, 103] width 111 height 21
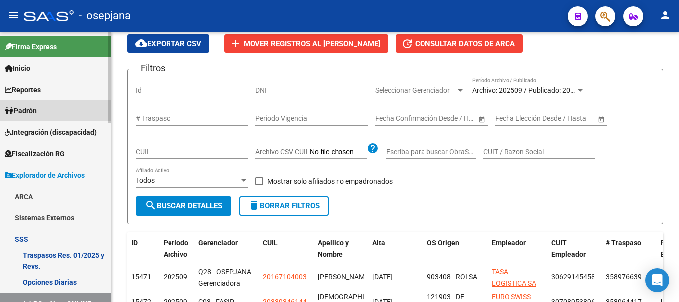
click at [43, 110] on link "Padrón" at bounding box center [55, 110] width 111 height 21
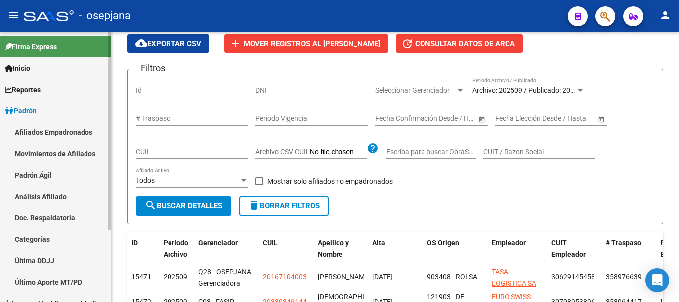
click at [37, 201] on link "Análisis Afiliado" at bounding box center [55, 195] width 111 height 21
